Goal: Find contact information: Find contact information

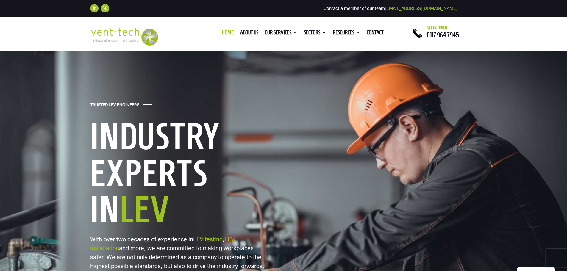
drag, startPoint x: 490, startPoint y: 246, endPoint x: 464, endPoint y: 104, distance: 144.9
click at [378, 33] on link "Contact" at bounding box center [375, 33] width 17 height 7
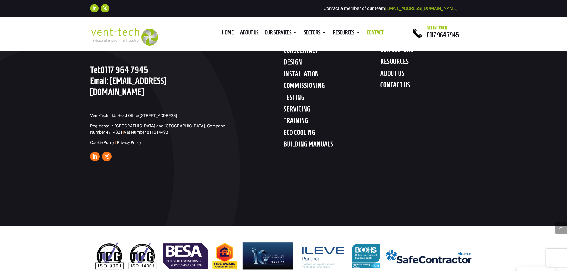
scroll to position [1125, 0]
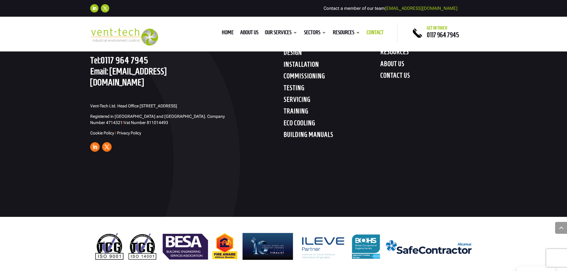
click at [192, 114] on span "Registered in [GEOGRAPHIC_DATA] and [GEOGRAPHIC_DATA]. Company Number 4714321 I…" at bounding box center [157, 119] width 134 height 11
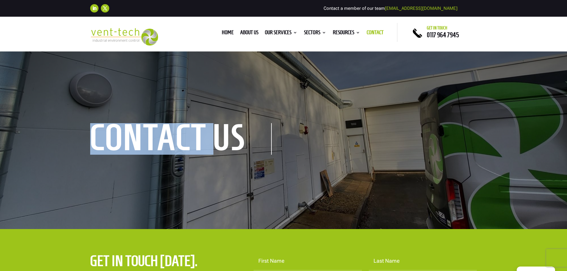
click at [192, 111] on div "contact us" at bounding box center [283, 140] width 567 height 179
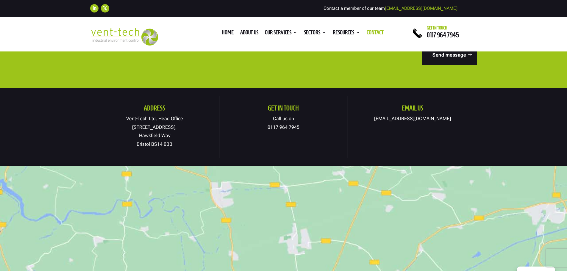
scroll to position [1125, 0]
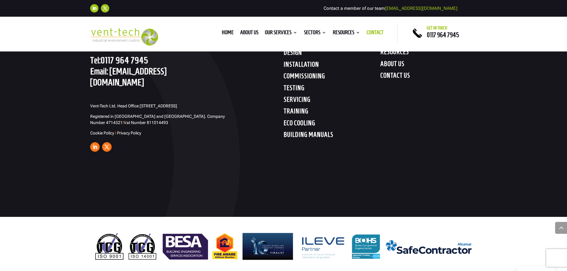
drag, startPoint x: 101, startPoint y: 141, endPoint x: 145, endPoint y: 179, distance: 58.1
drag, startPoint x: 197, startPoint y: 137, endPoint x: 187, endPoint y: 111, distance: 27.3
click at [187, 111] on div "GET IN TOUCH Tel: [PHONE_NUMBER] Email: [EMAIL_ADDRESS][DOMAIN_NAME] Vent-Tech …" at bounding box center [186, 77] width 193 height 154
copy div "4714321 I Vat Number 811014493 Cookie Policy I Privacy Policy Follow"
